Goal: Task Accomplishment & Management: Use online tool/utility

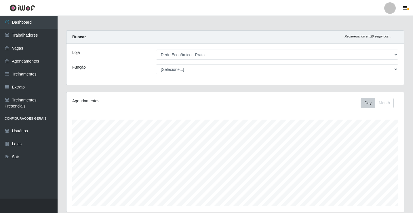
select select "192"
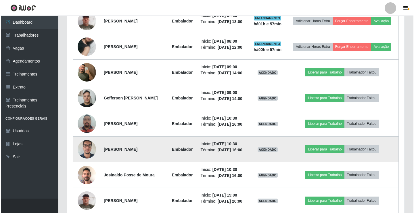
scroll to position [297, 0]
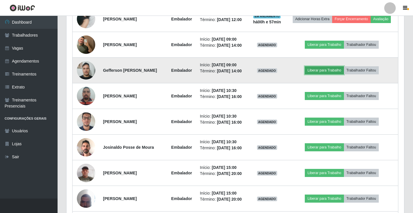
click at [335, 74] on button "Liberar para Trabalho" at bounding box center [324, 70] width 39 height 8
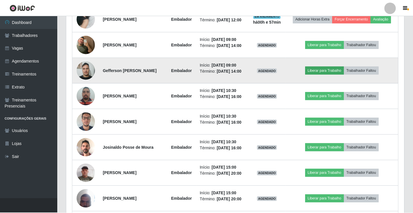
scroll to position [119, 334]
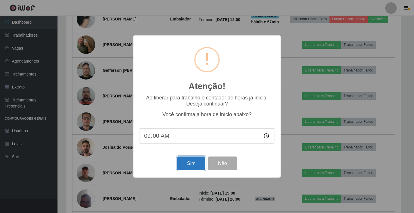
click at [191, 164] on button "Sim" at bounding box center [191, 163] width 28 height 14
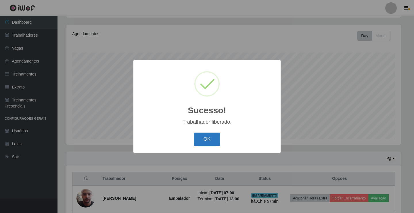
click at [207, 140] on button "OK" at bounding box center [207, 139] width 27 height 14
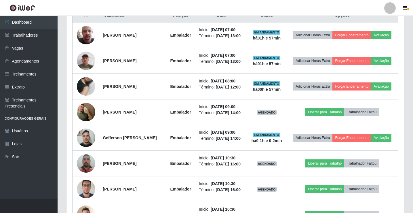
scroll to position [240, 0]
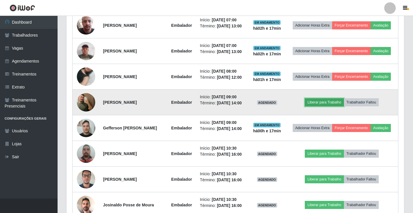
click at [325, 106] on button "Liberar para Trabalho" at bounding box center [324, 102] width 39 height 8
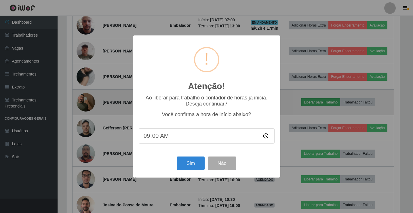
scroll to position [119, 334]
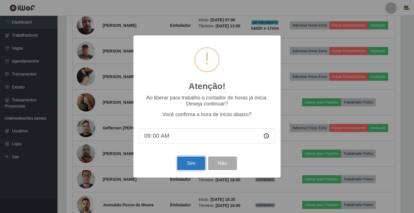
click at [194, 168] on button "Sim" at bounding box center [191, 163] width 28 height 14
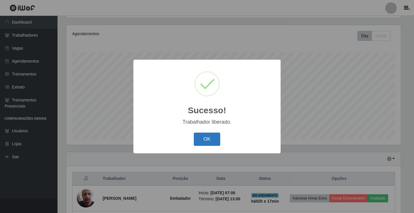
click at [202, 135] on button "OK" at bounding box center [207, 139] width 27 height 14
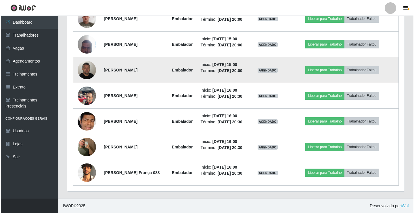
scroll to position [516, 0]
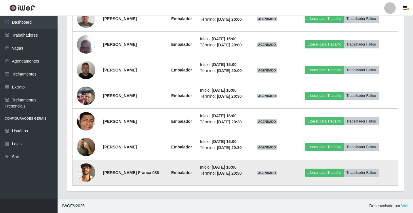
click at [87, 172] on img at bounding box center [86, 172] width 18 height 18
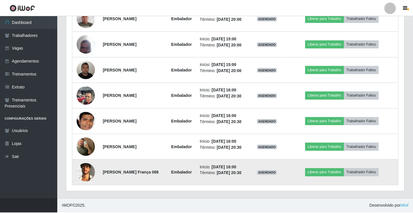
scroll to position [119, 334]
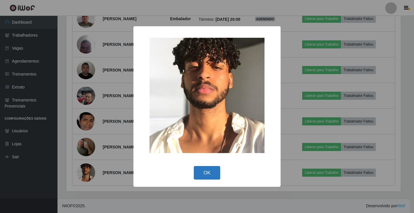
click at [210, 175] on button "OK" at bounding box center [207, 173] width 27 height 14
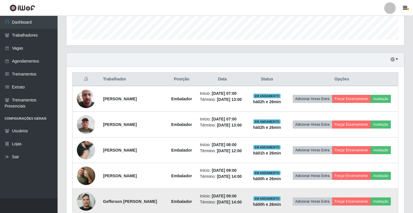
scroll to position [199, 0]
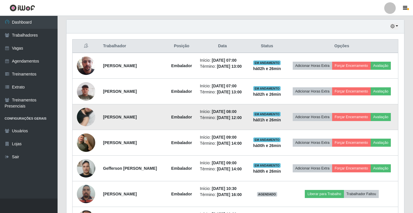
click at [88, 129] on img at bounding box center [86, 116] width 18 height 33
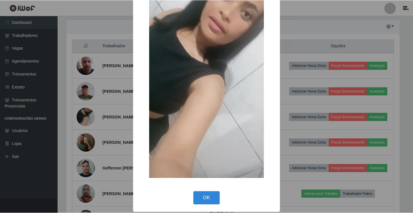
scroll to position [42, 0]
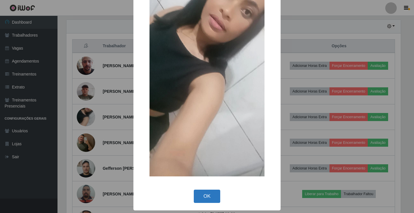
click at [206, 196] on button "OK" at bounding box center [207, 196] width 27 height 14
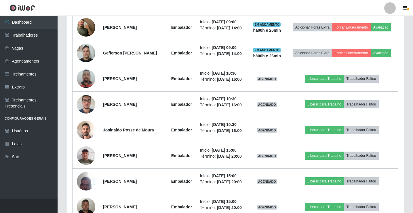
scroll to position [171, 0]
